Goal: Information Seeking & Learning: Find specific fact

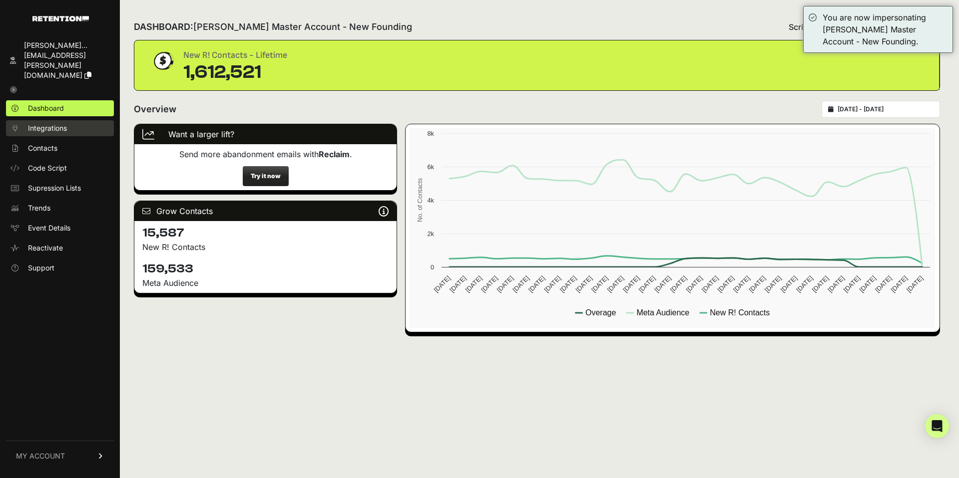
click at [64, 123] on span "Integrations" at bounding box center [47, 128] width 39 height 10
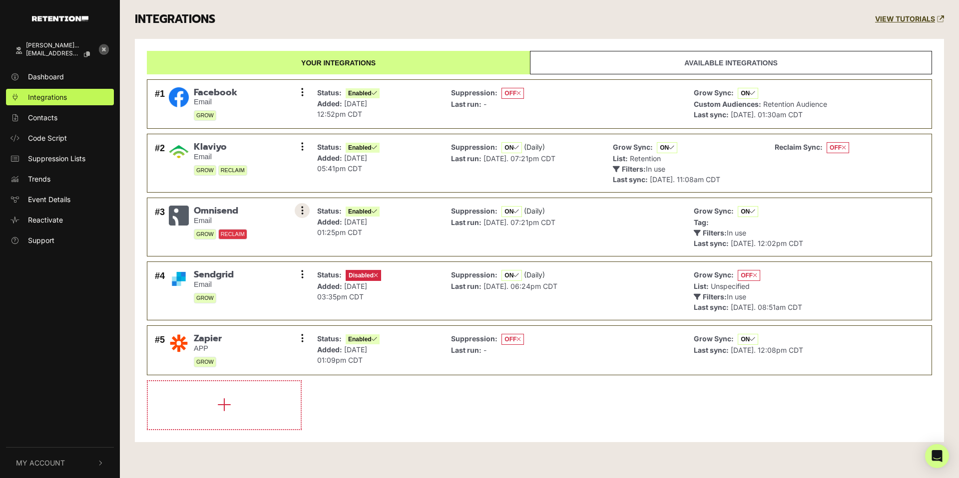
click at [297, 213] on button at bounding box center [302, 210] width 15 height 15
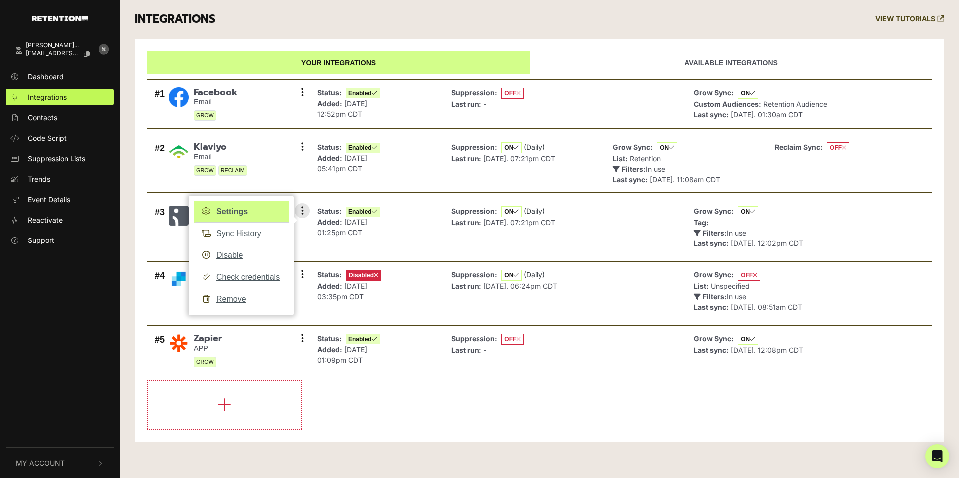
click at [249, 209] on link "Settings" at bounding box center [241, 212] width 95 height 22
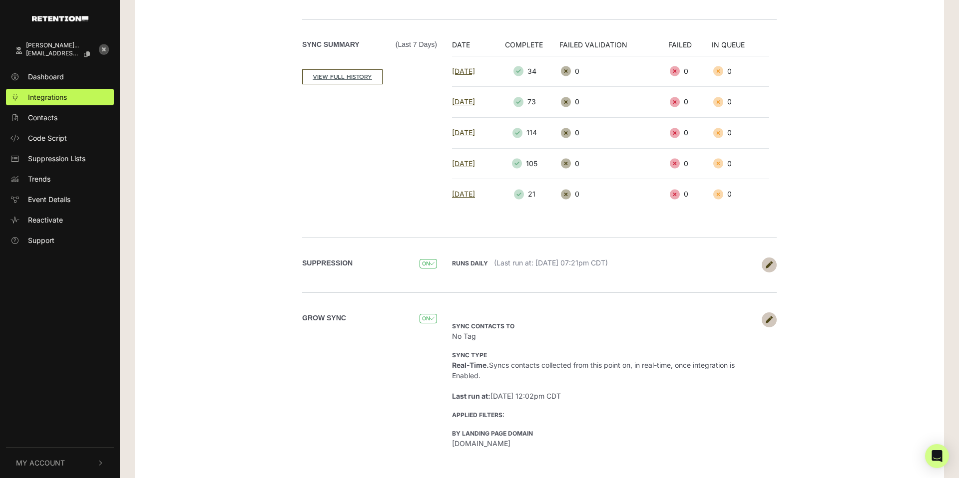
scroll to position [177, 0]
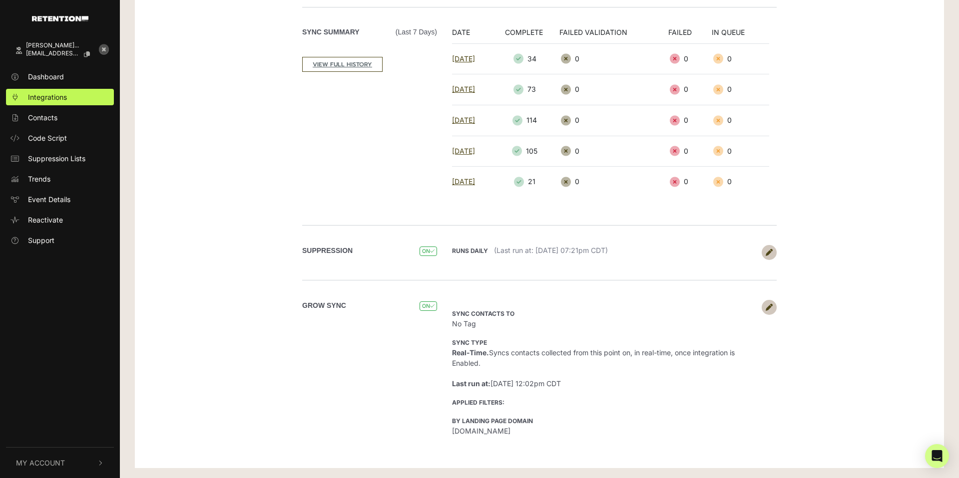
click at [774, 310] on link at bounding box center [769, 307] width 15 height 15
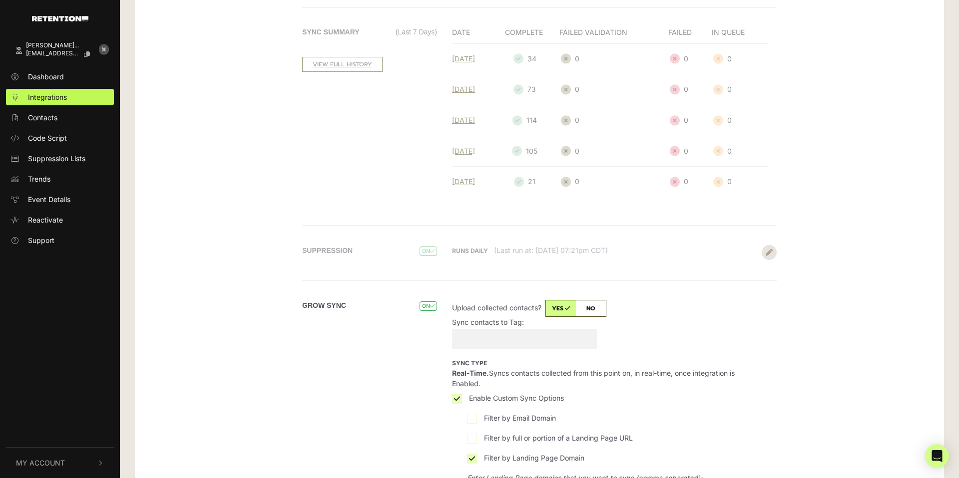
click at [507, 337] on input "Sync contacts to Tag:" at bounding box center [524, 340] width 145 height 20
type input "RETENTION"
click at [781, 351] on div "Grow Sync ON Sync contacts to No Tag Sync type Real-Time. Syncs contacts collec…" at bounding box center [539, 454] width 569 height 349
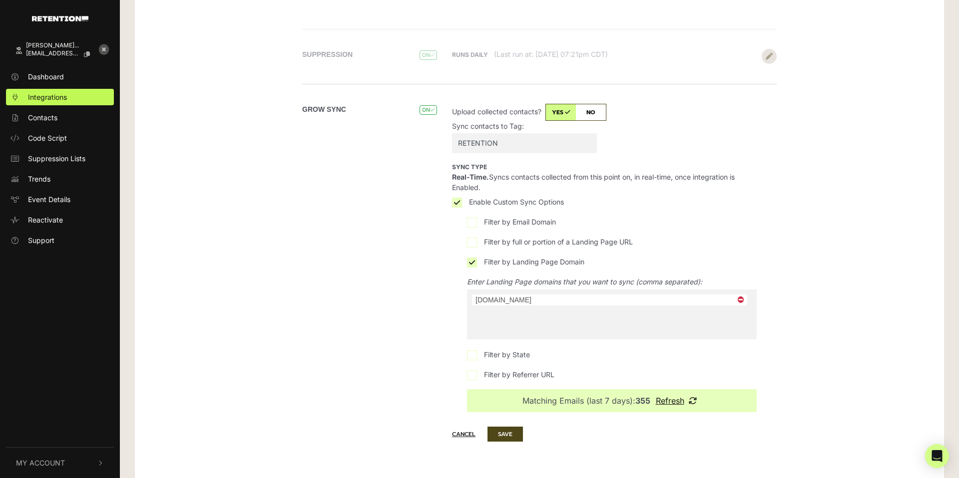
scroll to position [384, 0]
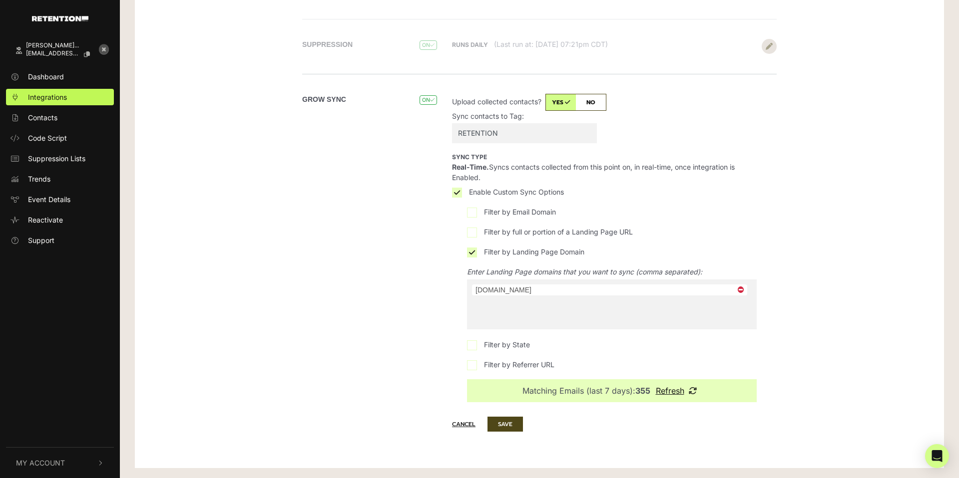
click at [524, 312] on span "× www.rifttv.com" at bounding box center [612, 305] width 290 height 50
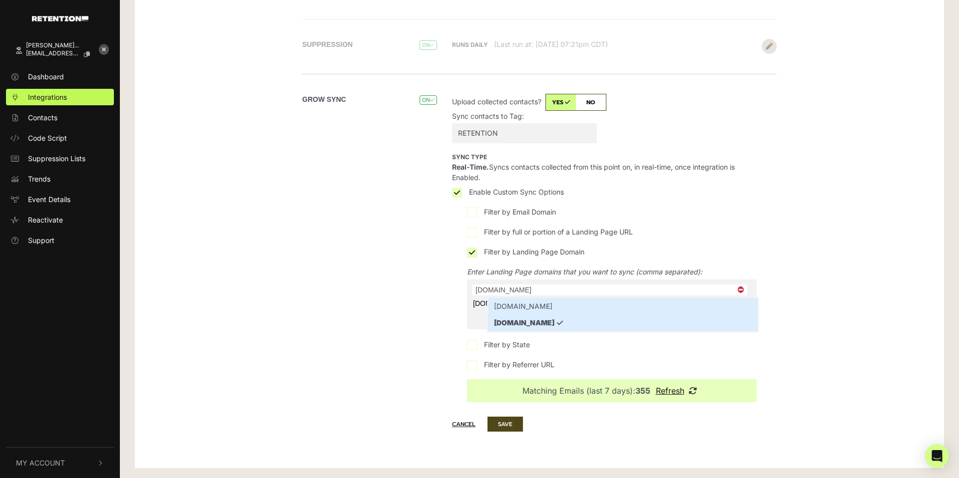
type input "rifttv.com"
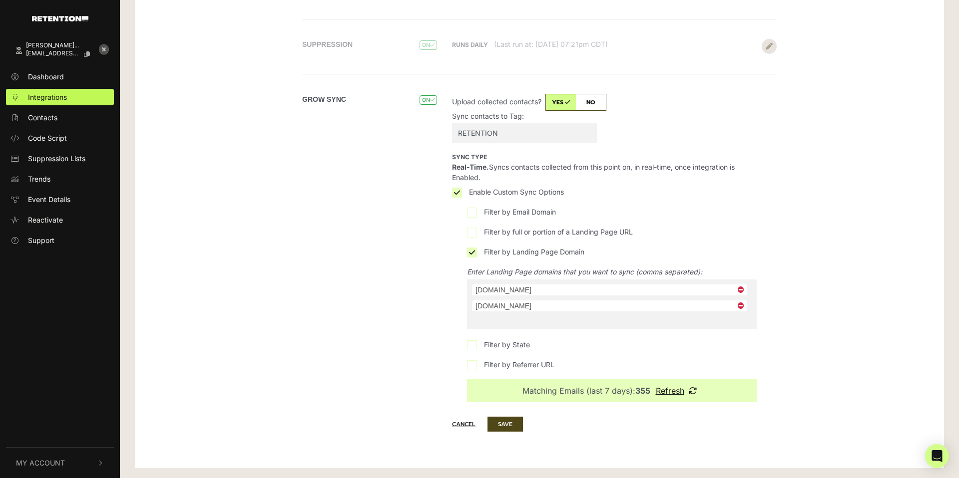
click at [810, 318] on div "Grow Sync ON Sync contacts to No Tag Sync type Real-Time. Syncs contacts collec…" at bounding box center [539, 248] width 569 height 349
click at [693, 392] on icon "button" at bounding box center [693, 391] width 8 height 8
click at [514, 425] on button "SAVE" at bounding box center [504, 424] width 35 height 15
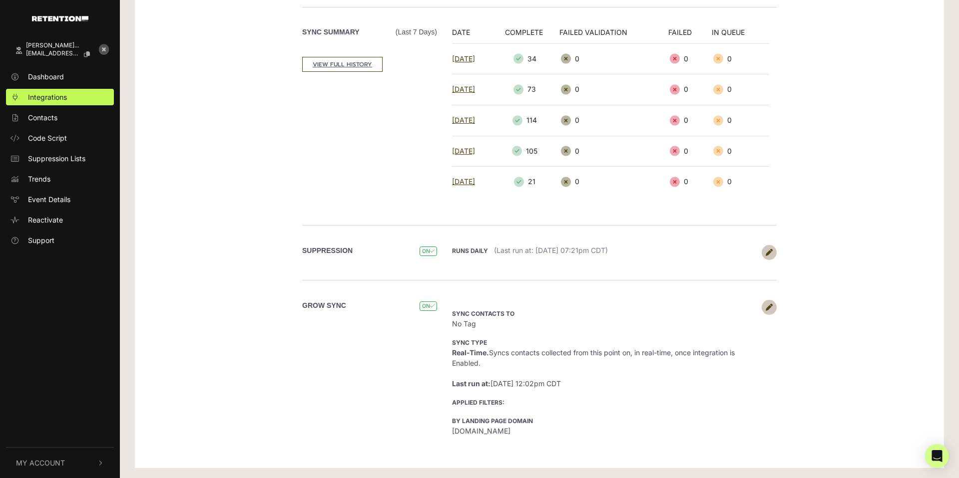
scroll to position [177, 0]
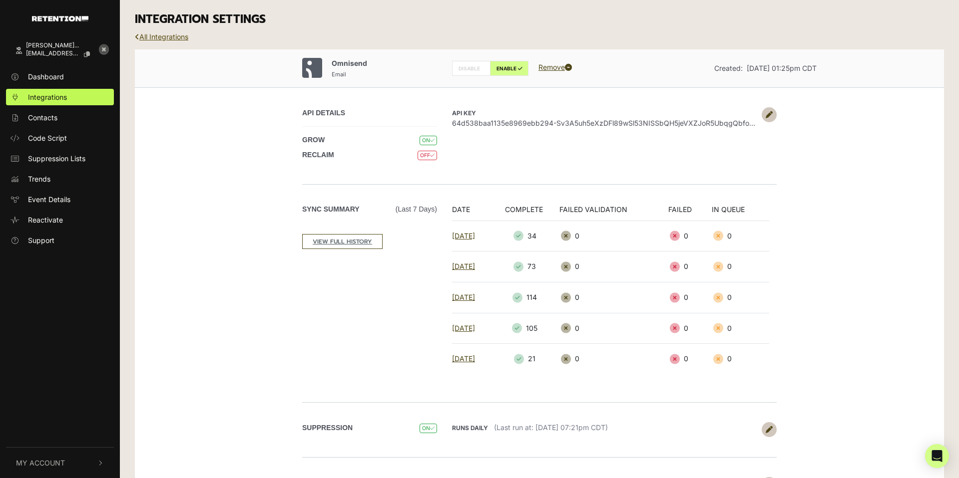
click at [175, 37] on link "All Integrations" at bounding box center [161, 36] width 53 height 8
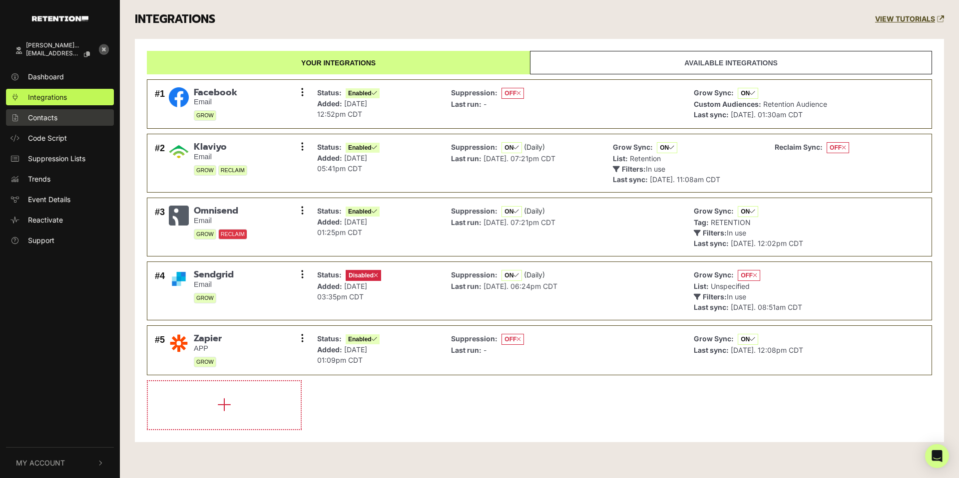
click at [62, 120] on link "Contacts" at bounding box center [60, 117] width 108 height 16
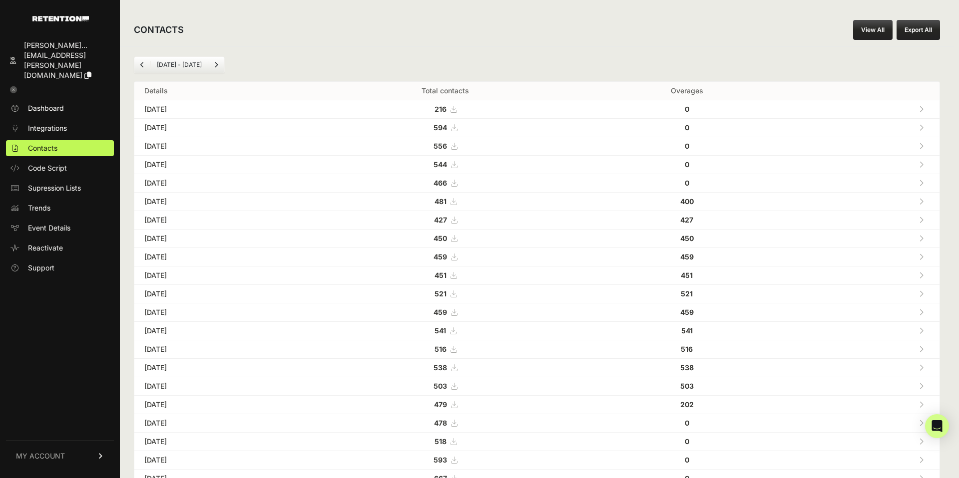
click at [874, 29] on link "View All" at bounding box center [872, 30] width 39 height 20
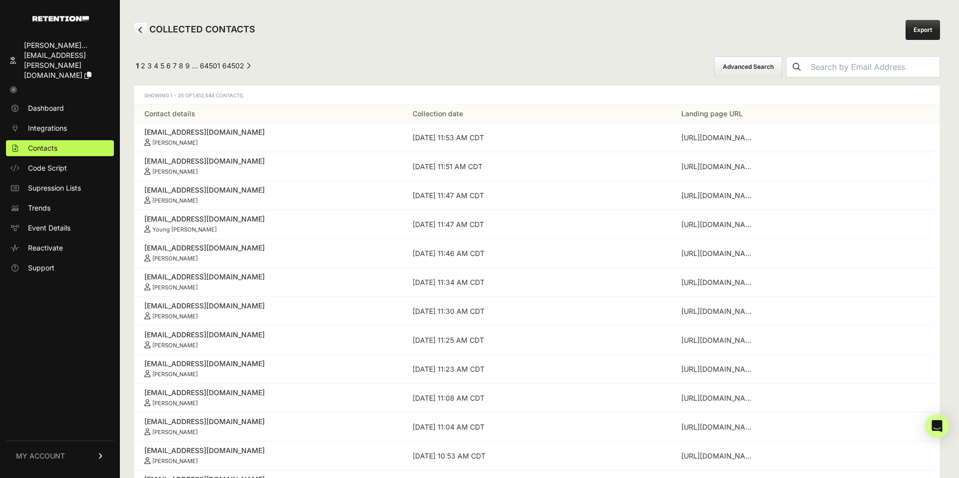
click at [769, 69] on button "Advanced Search" at bounding box center [748, 66] width 68 height 21
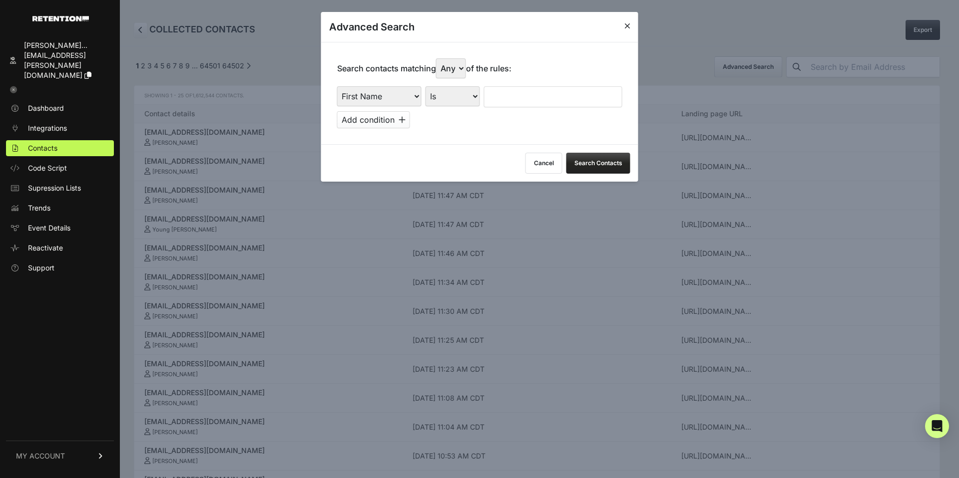
click at [398, 100] on select "First Name Last Name State City Email Email Domain Landing Domain Landing Page …" at bounding box center [379, 96] width 84 height 20
select select "landing_page_domain"
click at [337, 86] on select "First Name Last Name State City Email Email Domain Landing Domain Landing Page …" at bounding box center [379, 96] width 84 height 20
click at [462, 100] on select "Is Is not Contains Starts with" at bounding box center [453, 96] width 54 height 20
select select "contains"
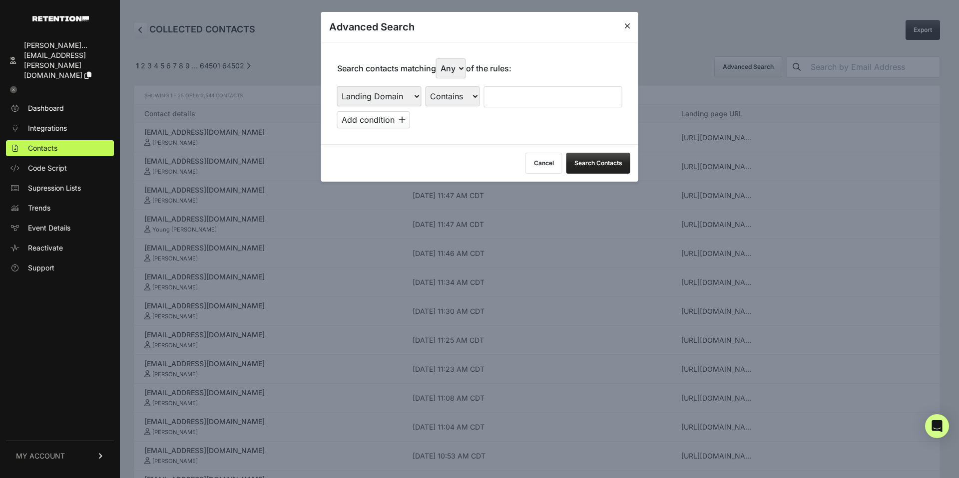
click at [426, 86] on select "Is Is not Contains Starts with" at bounding box center [453, 96] width 54 height 20
click at [523, 93] on input "text" at bounding box center [553, 96] width 138 height 21
click at [603, 160] on button "Search Contacts" at bounding box center [598, 163] width 64 height 21
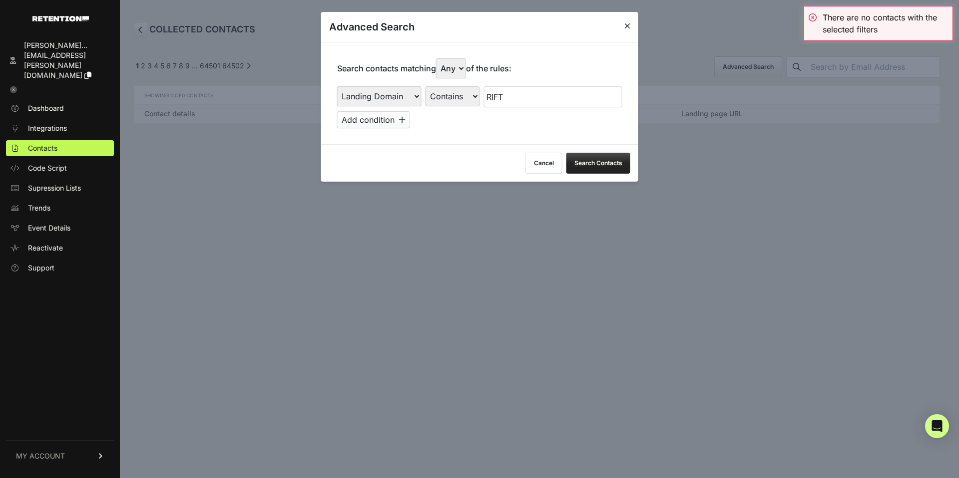
click at [525, 99] on input "RIFT" at bounding box center [553, 96] width 138 height 21
type input "rift"
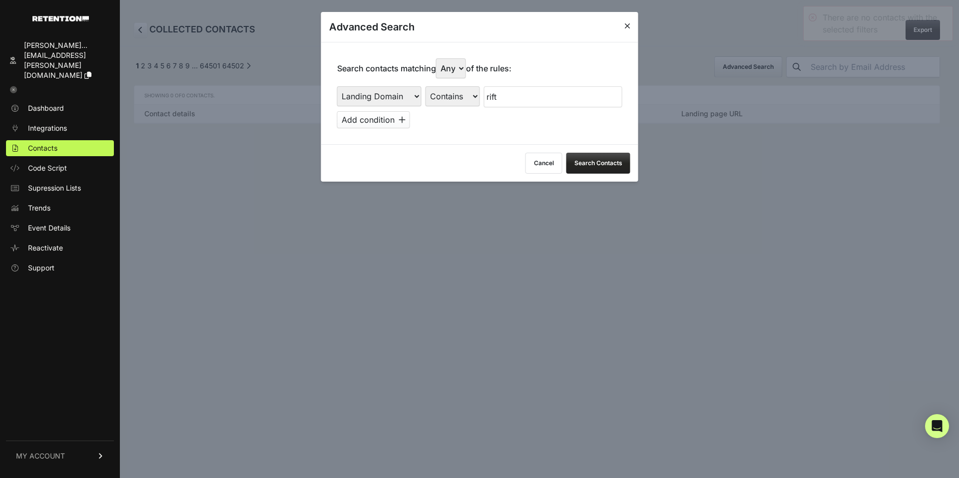
click button at bounding box center [0, 0] width 0 height 0
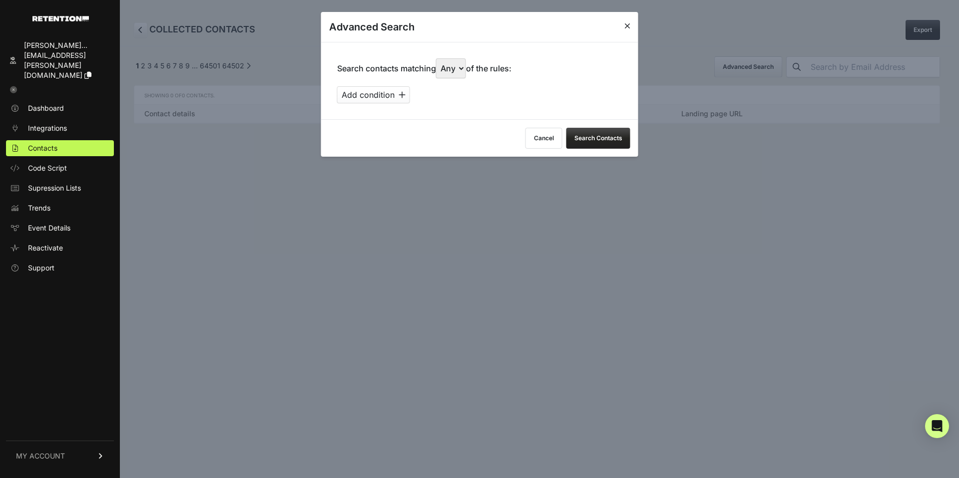
click at [395, 89] on button "Add condition" at bounding box center [373, 94] width 73 height 17
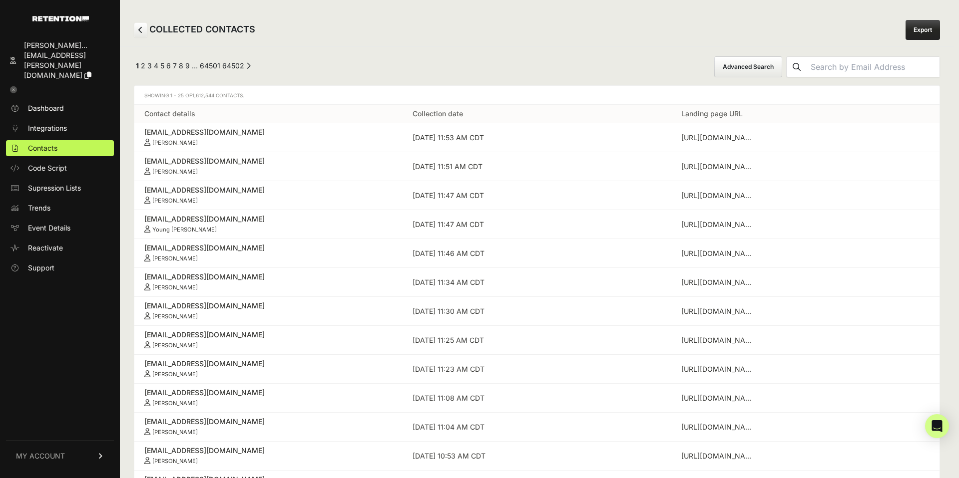
click at [782, 71] on button "Advanced Search" at bounding box center [748, 66] width 68 height 21
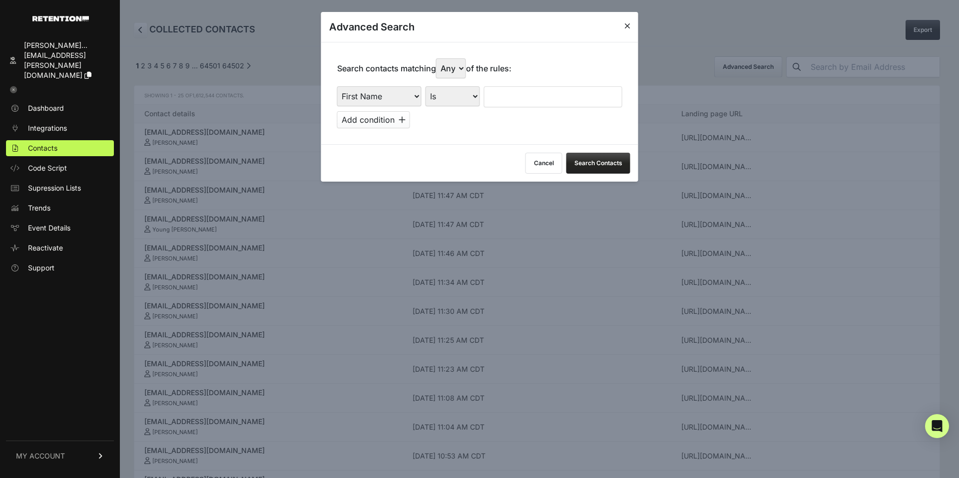
click at [408, 103] on select "First Name Last Name State City Email Email Domain Landing Domain Landing Page …" at bounding box center [379, 96] width 84 height 20
select select "landing_page_domain"
click at [337, 86] on select "First Name Last Name State City Email Email Domain Landing Domain Landing Page …" at bounding box center [379, 96] width 84 height 20
click at [464, 98] on select "Is Is not Contains Starts with" at bounding box center [453, 96] width 54 height 20
select select "contains"
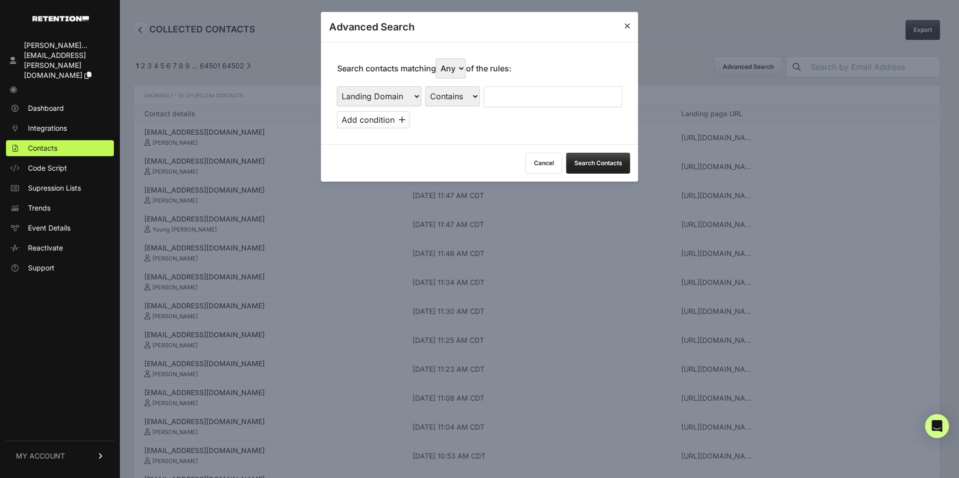
click at [426, 86] on select "Is Is not Contains Starts with" at bounding box center [453, 96] width 54 height 20
click at [507, 101] on input "text" at bounding box center [553, 96] width 138 height 21
type input "rift"
click at [586, 160] on button "Search Contacts" at bounding box center [598, 163] width 64 height 21
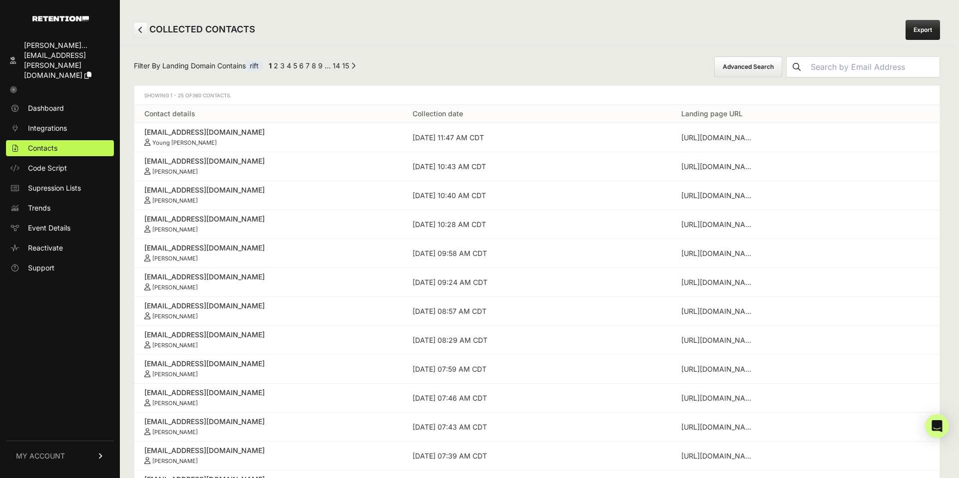
click at [932, 31] on link "Export" at bounding box center [923, 30] width 34 height 20
click at [46, 123] on span "Integrations" at bounding box center [47, 128] width 39 height 10
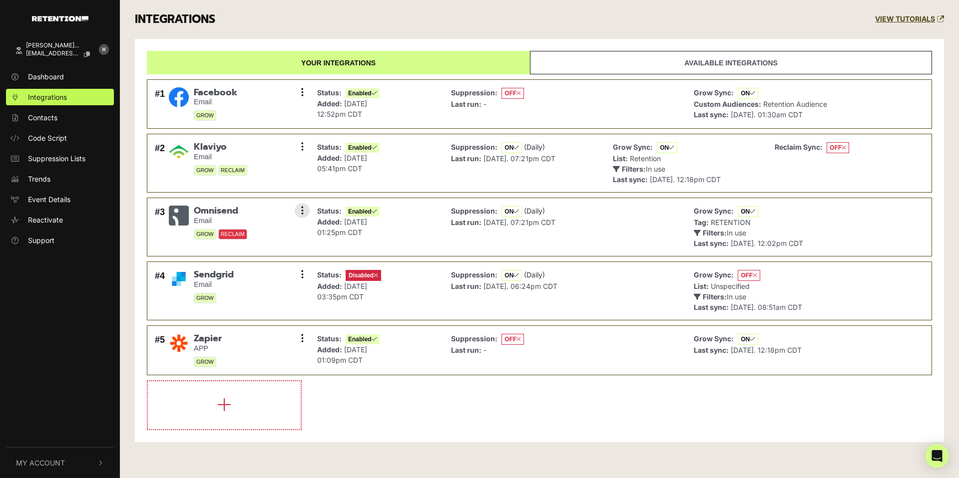
click at [258, 227] on div "#3 [GEOGRAPHIC_DATA] Email GROW RECLAIM Settings Sync History Disable Check cre…" at bounding box center [229, 227] width 155 height 48
click at [301, 211] on icon at bounding box center [302, 211] width 2 height 10
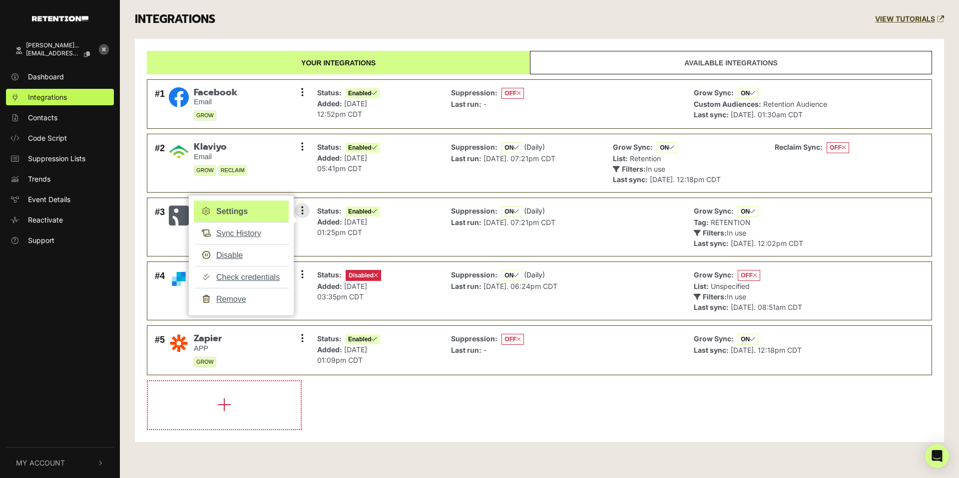
click at [234, 213] on link "Settings" at bounding box center [241, 212] width 95 height 22
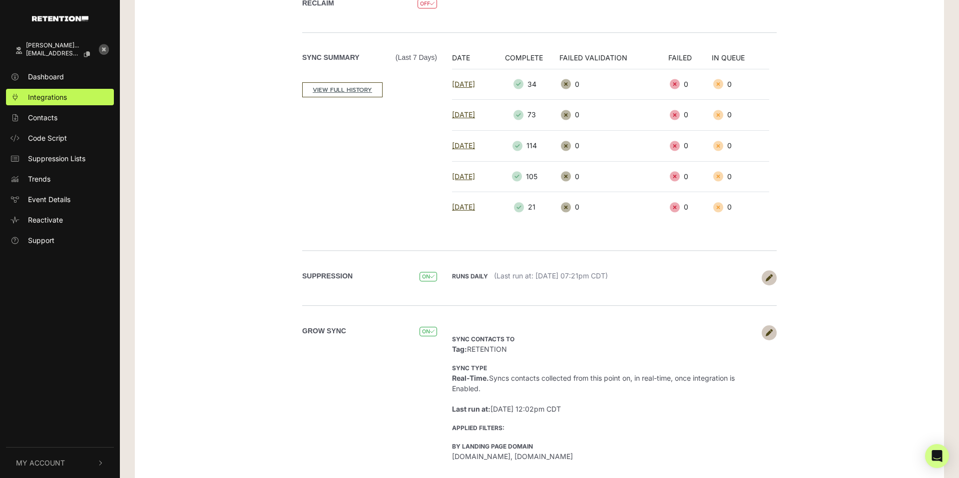
scroll to position [152, 0]
click at [769, 278] on icon at bounding box center [769, 277] width 7 height 7
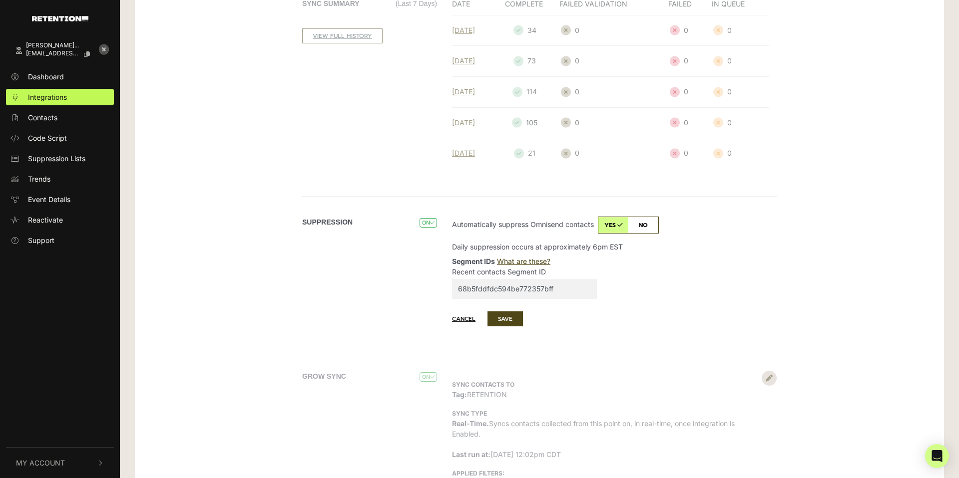
scroll to position [277, 0]
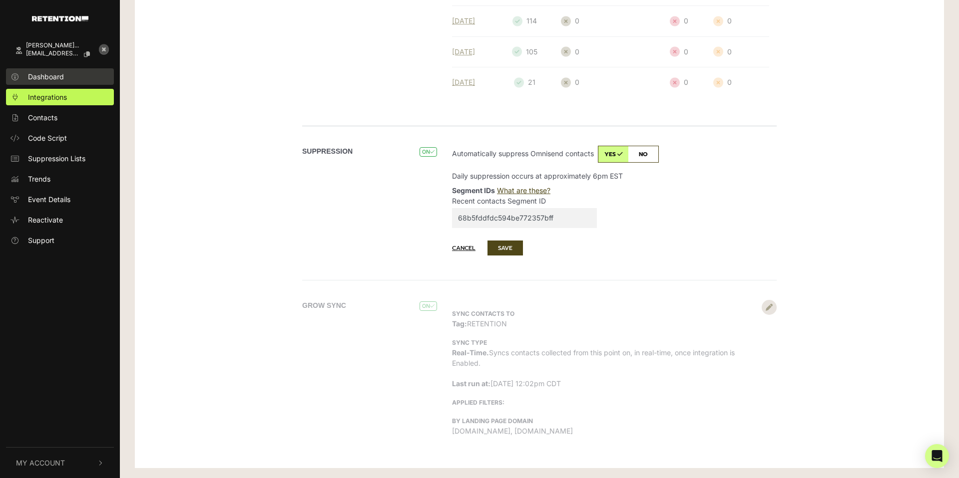
click at [49, 80] on span "Dashboard" at bounding box center [46, 76] width 36 height 10
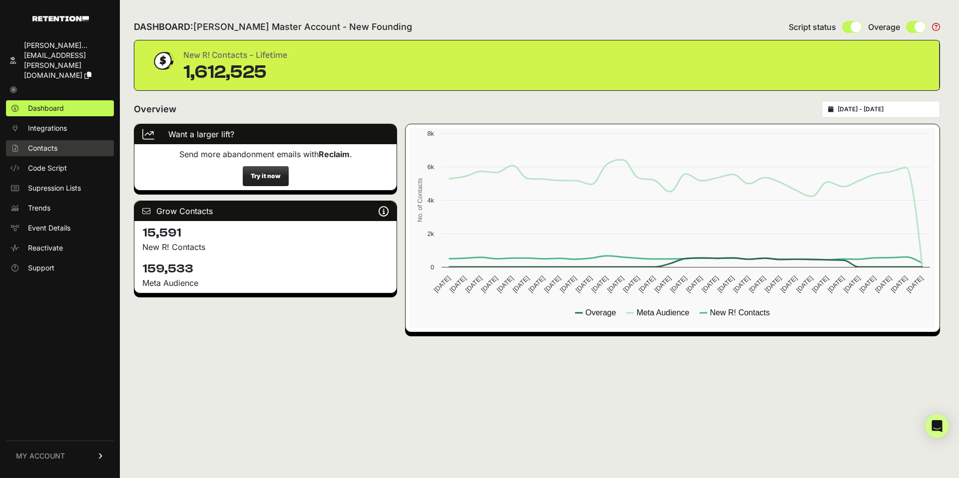
click at [32, 143] on span "Contacts" at bounding box center [42, 148] width 29 height 10
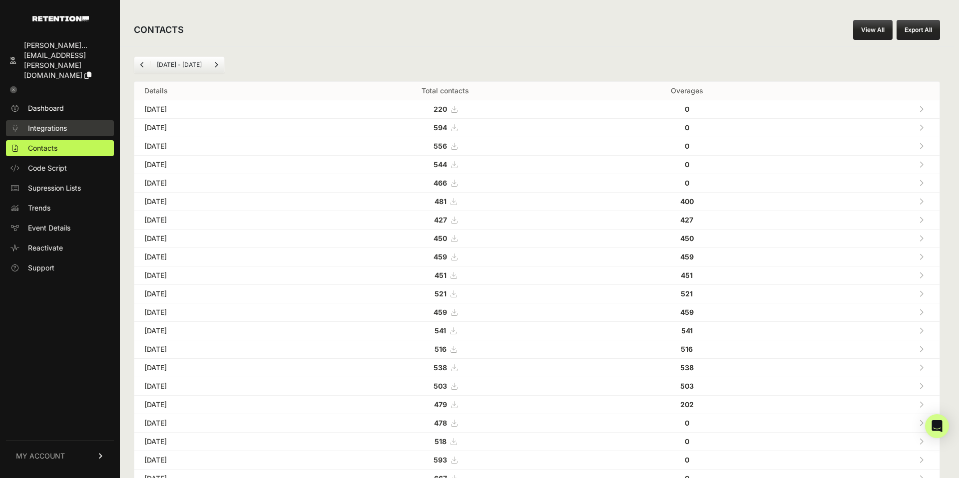
click at [44, 123] on span "Integrations" at bounding box center [47, 128] width 39 height 10
